Goal: Task Accomplishment & Management: Manage account settings

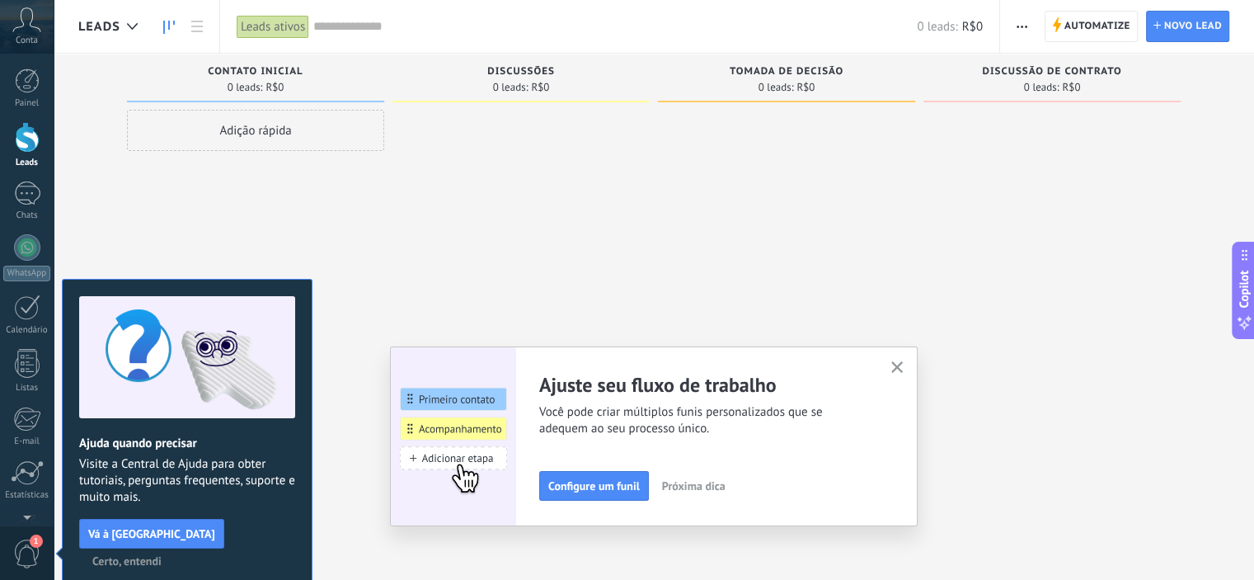
click at [520, 240] on div at bounding box center [521, 292] width 257 height 365
click at [23, 20] on icon at bounding box center [26, 19] width 29 height 25
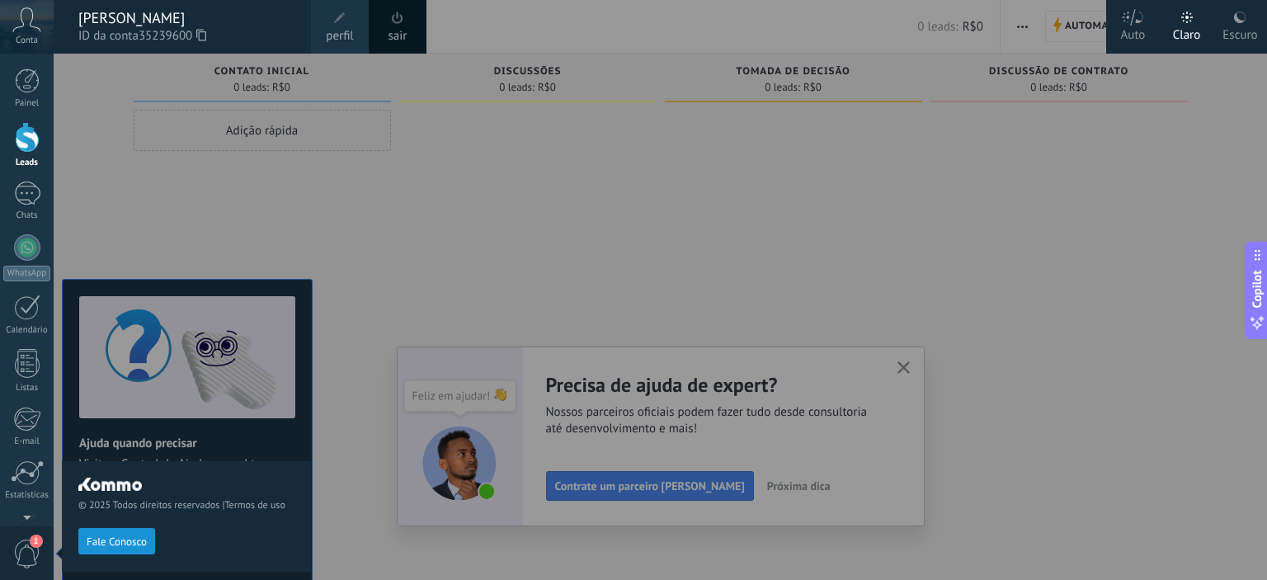
click at [327, 28] on span "perfil" at bounding box center [339, 36] width 27 height 18
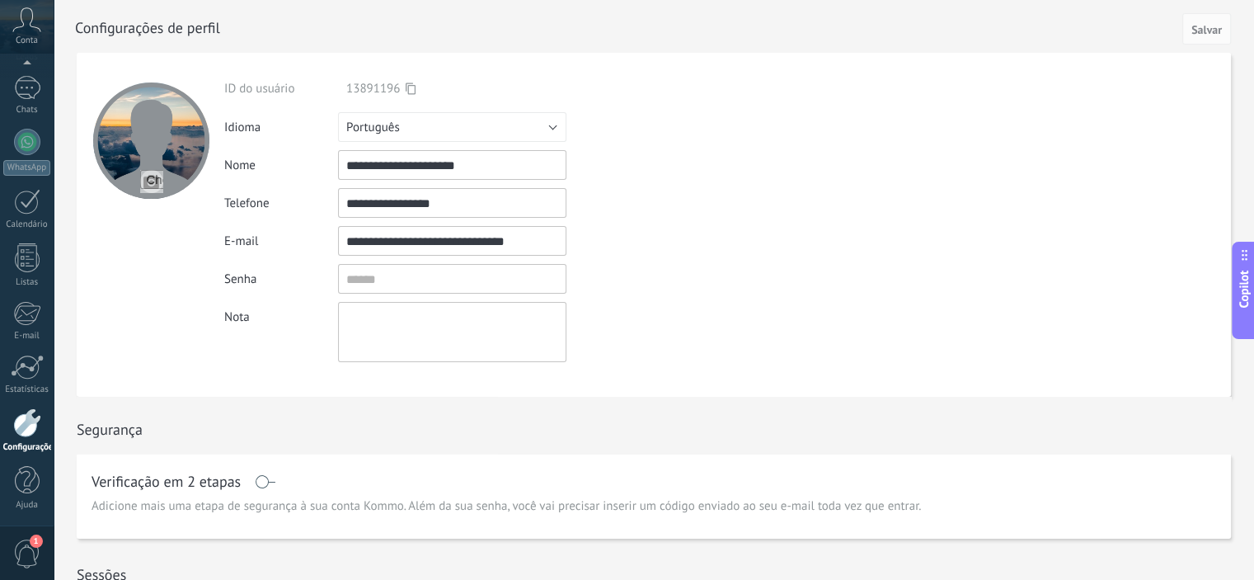
click at [20, 546] on span "1" at bounding box center [27, 553] width 28 height 29
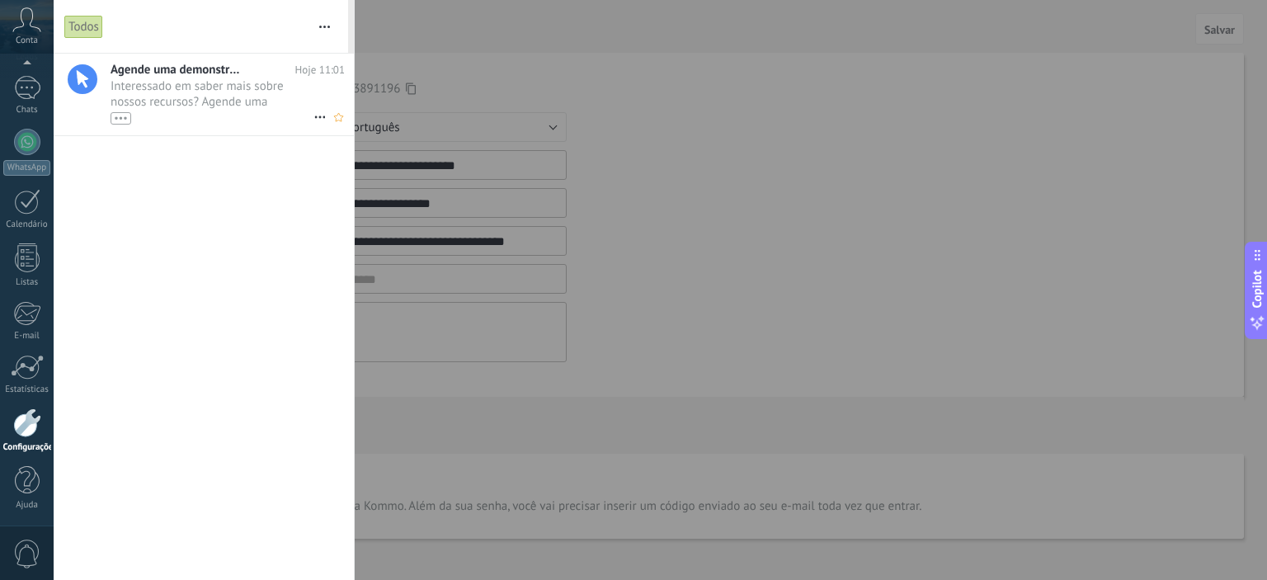
click at [162, 82] on span "Interessado em saber mais sobre nossos recursos? Agende uma demonstração hoje m…" at bounding box center [212, 101] width 203 height 46
click at [487, 51] on div at bounding box center [633, 290] width 1267 height 580
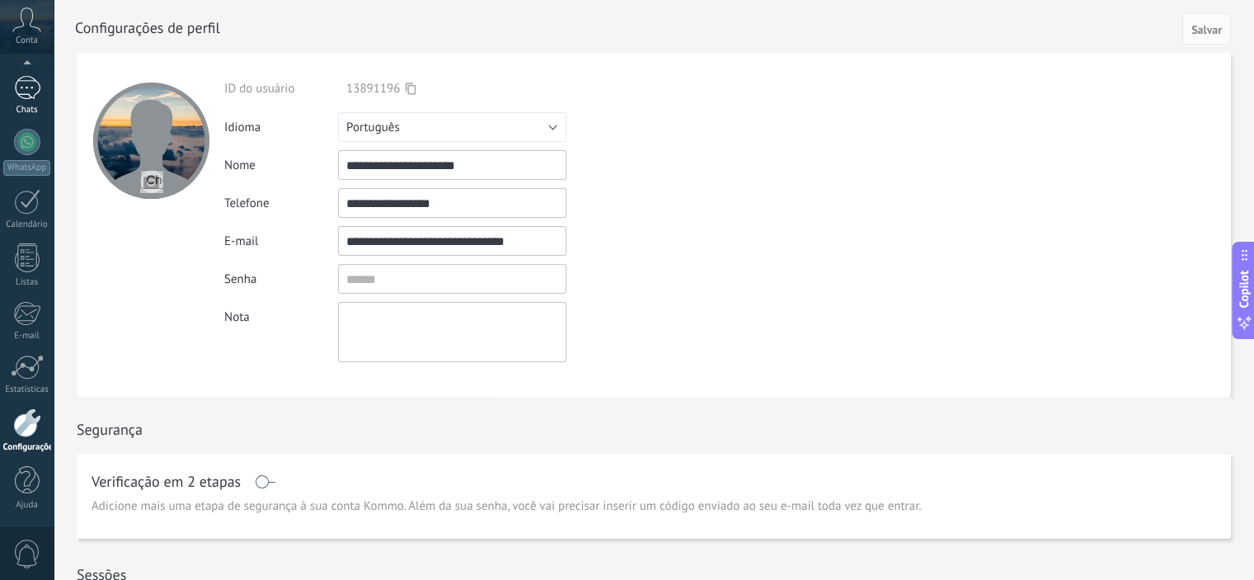
click at [26, 90] on div at bounding box center [27, 88] width 26 height 24
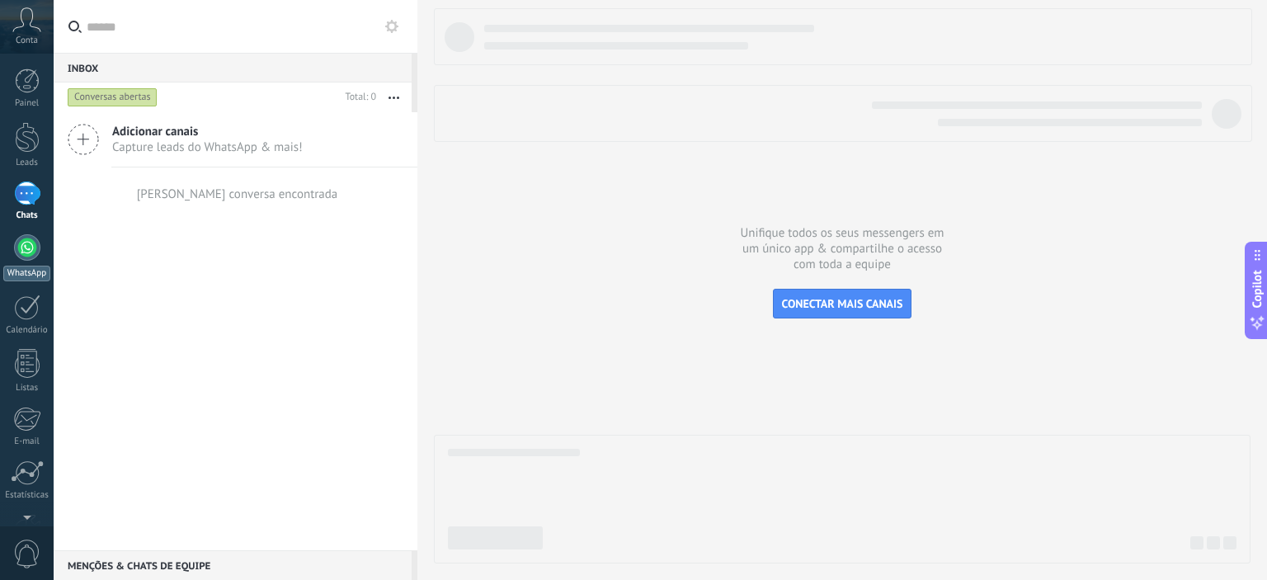
click at [10, 252] on link "WhatsApp" at bounding box center [27, 257] width 54 height 47
